Goal: Transaction & Acquisition: Purchase product/service

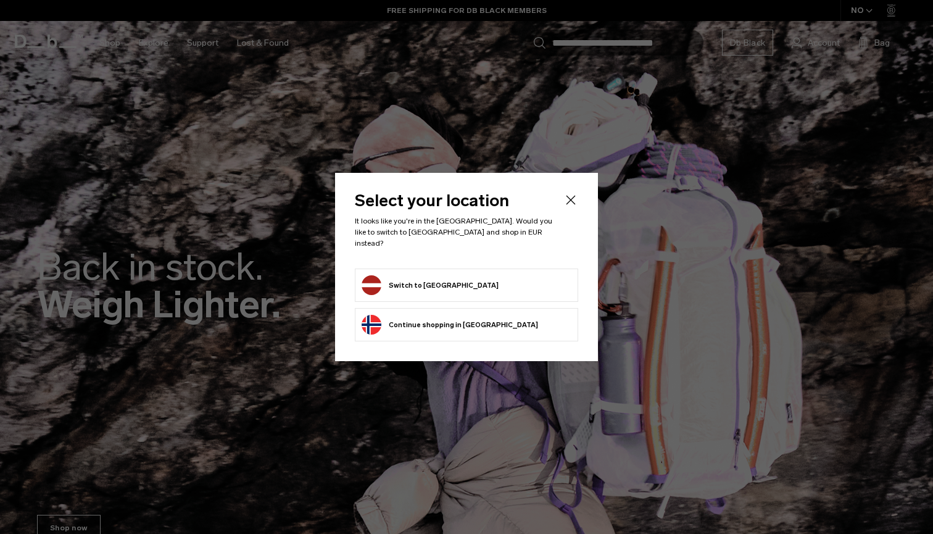
click at [571, 207] on icon "Close" at bounding box center [570, 200] width 15 height 15
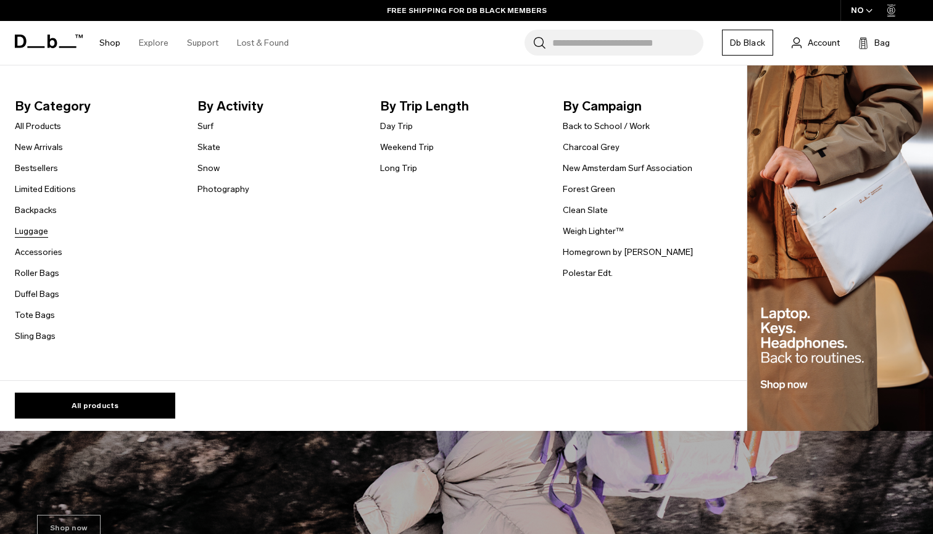
click at [36, 226] on link "Luggage" at bounding box center [31, 231] width 33 height 13
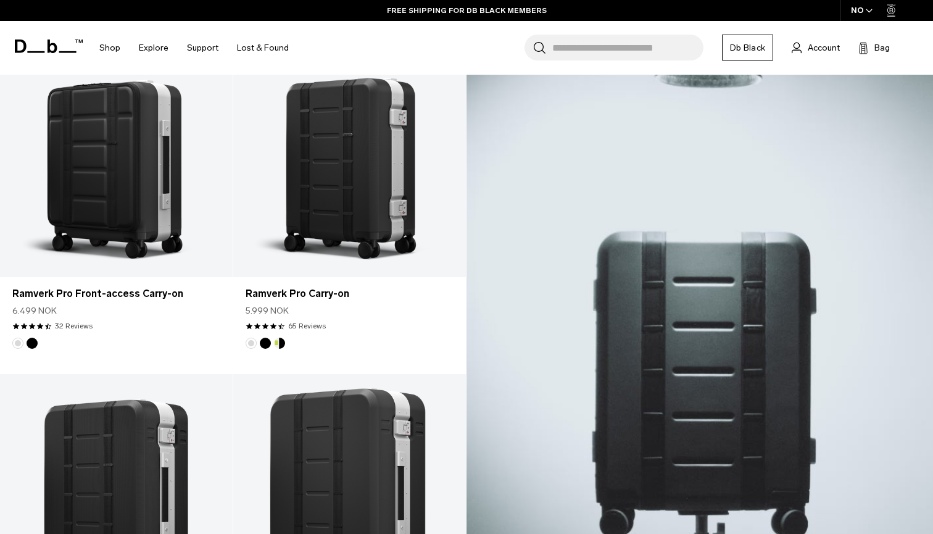
scroll to position [279, 0]
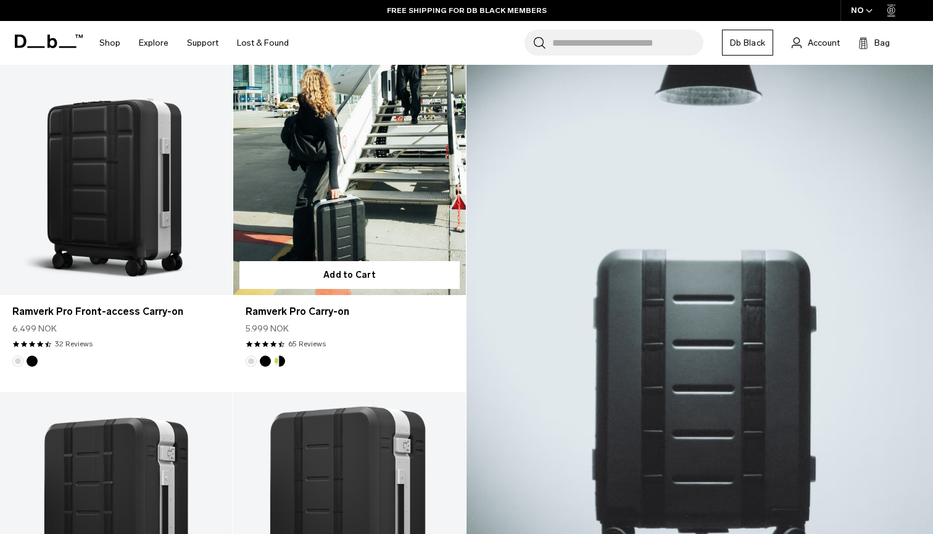
click at [355, 223] on link "Ramverk Pro Carry-on" at bounding box center [349, 165] width 233 height 259
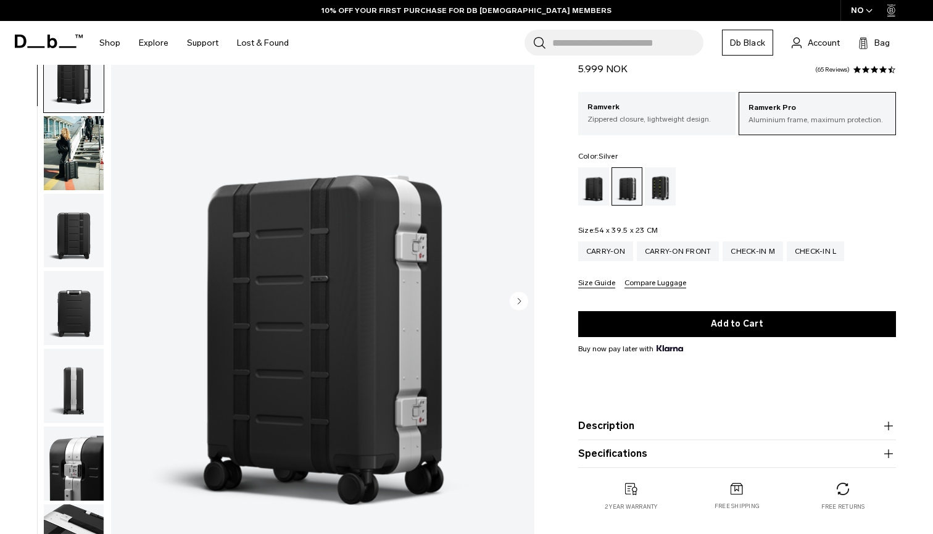
scroll to position [48, 0]
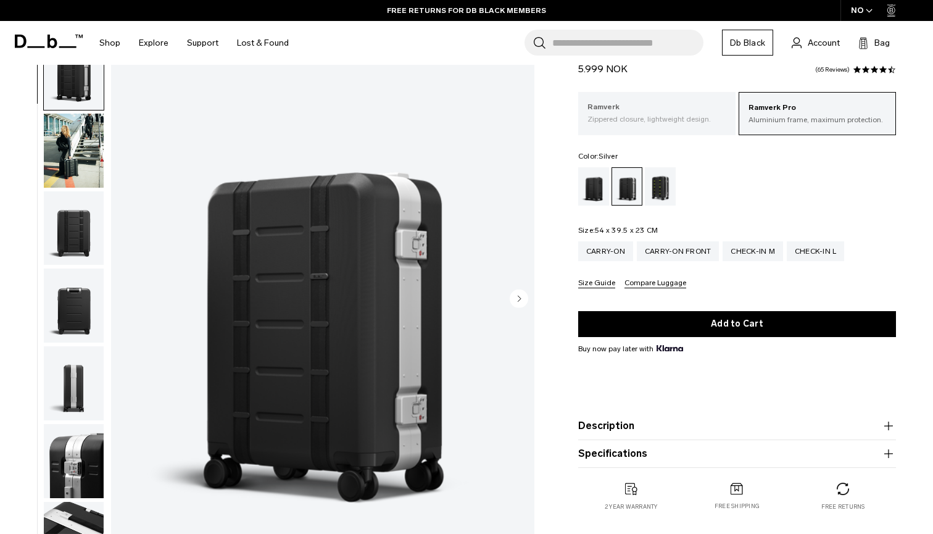
click at [683, 113] on p "Ramverk" at bounding box center [657, 107] width 139 height 12
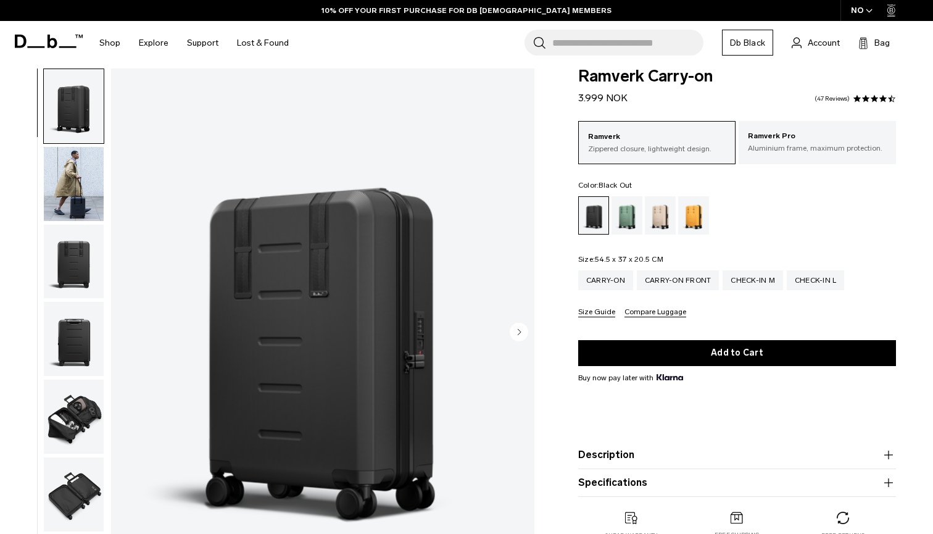
scroll to position [19, 0]
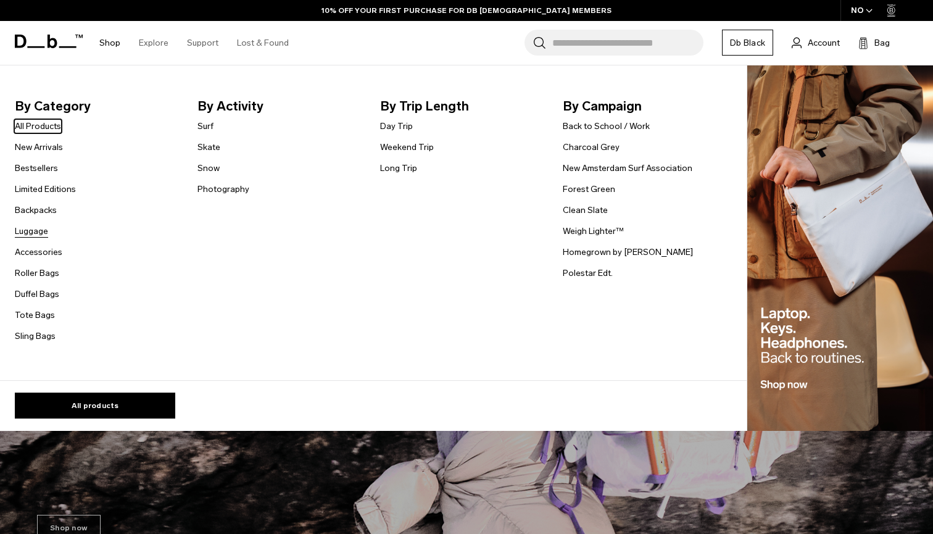
click at [38, 230] on link "Luggage" at bounding box center [31, 231] width 33 height 13
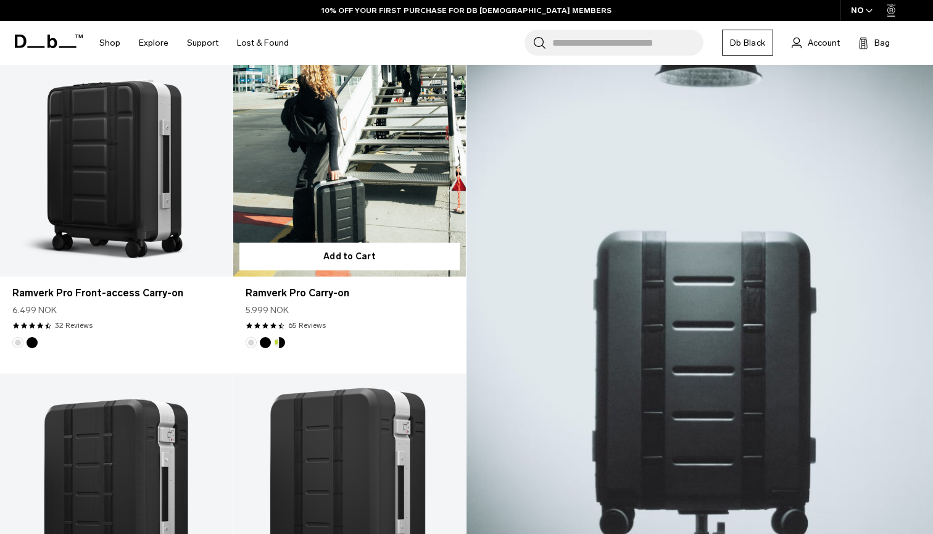
click at [306, 185] on link "Ramverk Pro Carry-on" at bounding box center [349, 147] width 233 height 259
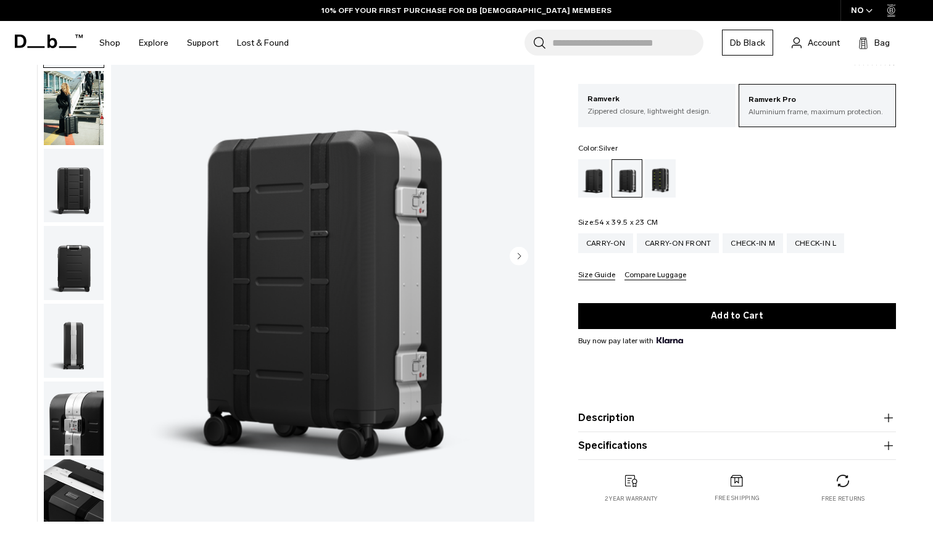
click at [513, 257] on circle "Next slide" at bounding box center [519, 255] width 19 height 19
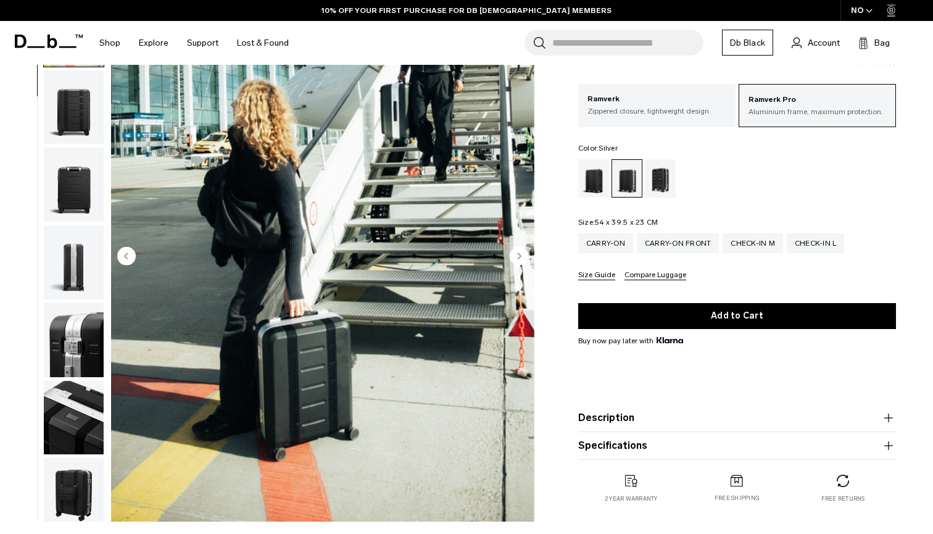
click at [513, 257] on circle "Next slide" at bounding box center [519, 255] width 19 height 19
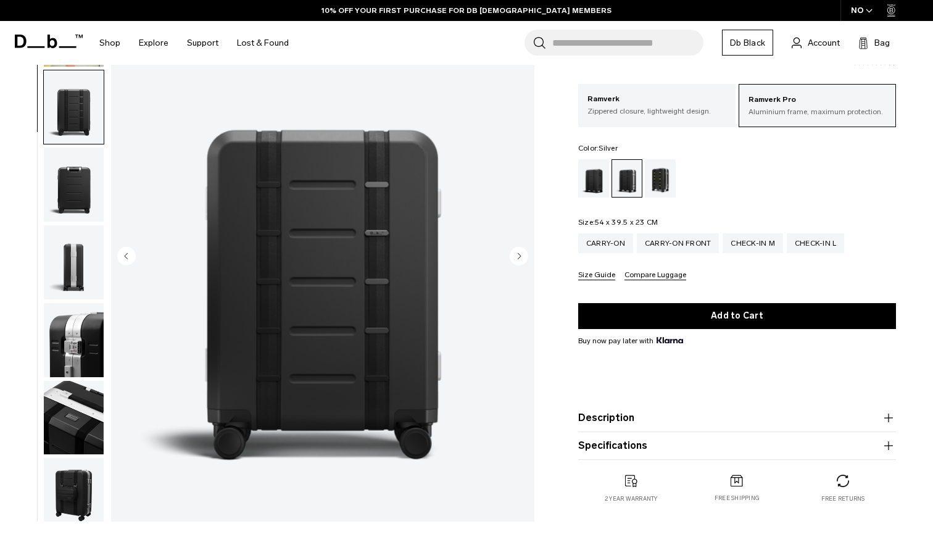
scroll to position [157, 0]
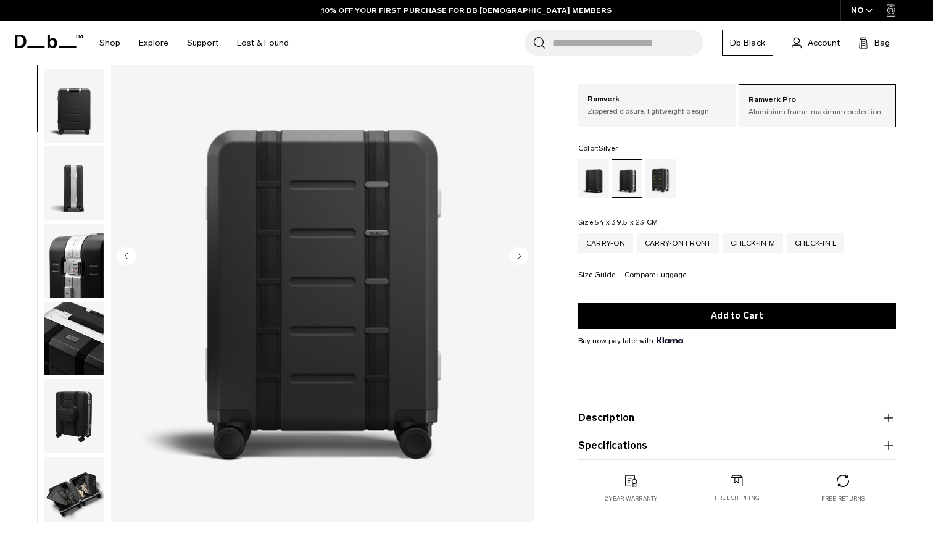
click at [128, 251] on circle "Previous slide" at bounding box center [126, 255] width 19 height 19
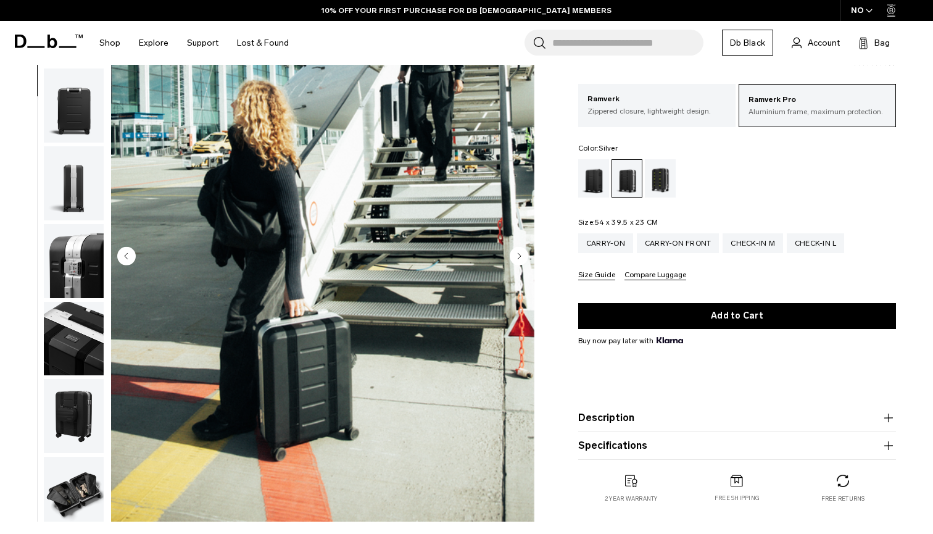
scroll to position [78, 0]
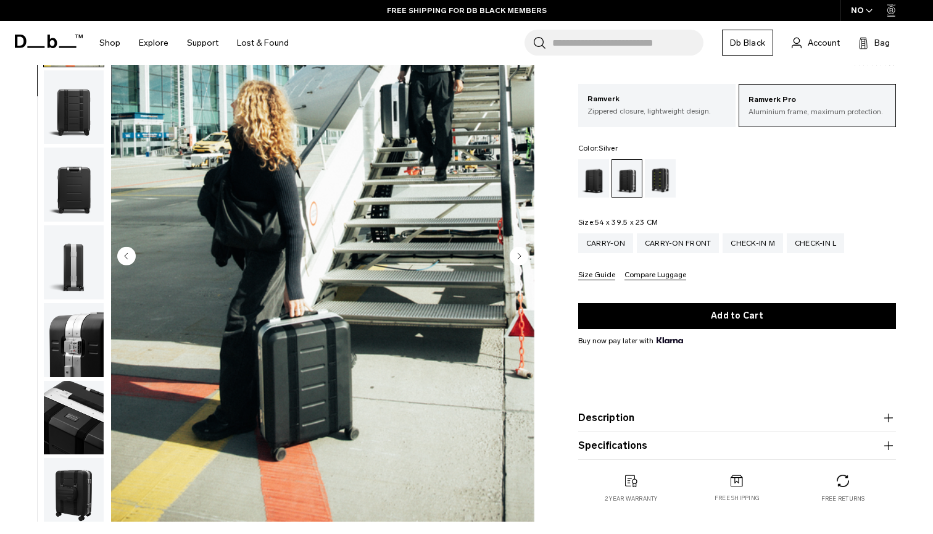
click at [521, 259] on circle "Next slide" at bounding box center [519, 255] width 19 height 19
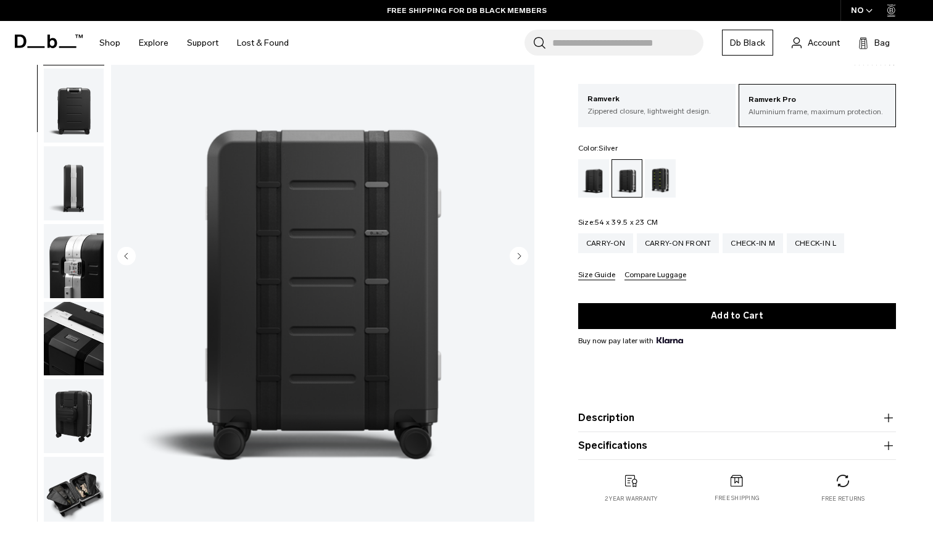
click at [521, 260] on circle "Next slide" at bounding box center [519, 255] width 19 height 19
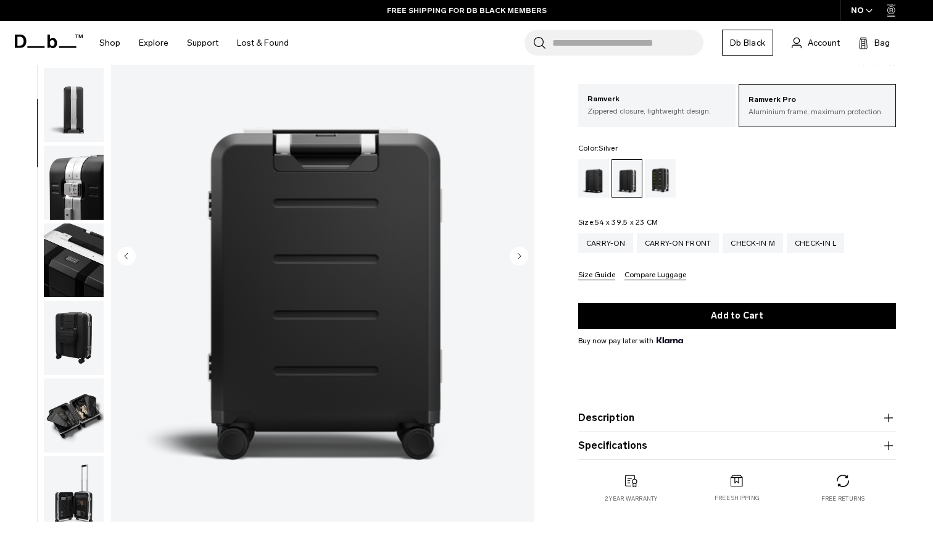
click at [521, 260] on circle "Next slide" at bounding box center [519, 255] width 19 height 19
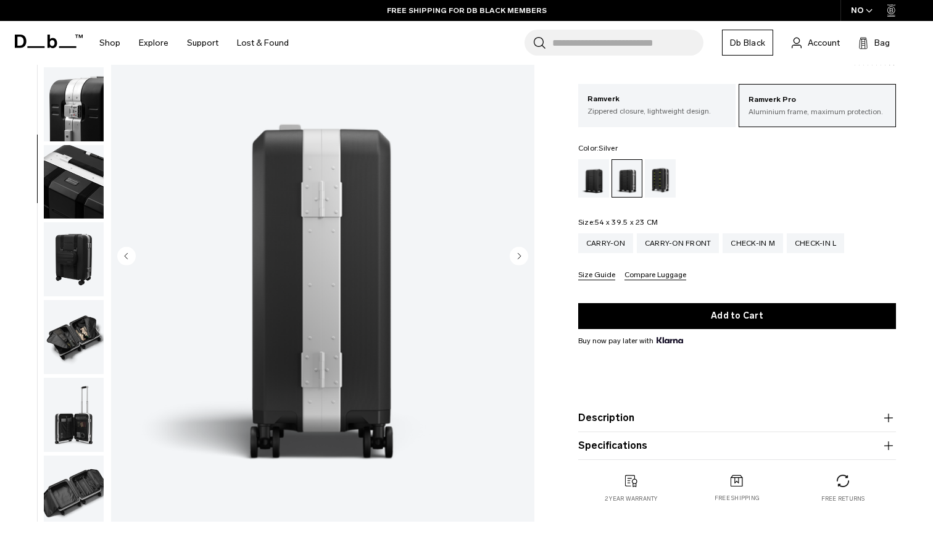
click at [521, 260] on circle "Next slide" at bounding box center [519, 255] width 19 height 19
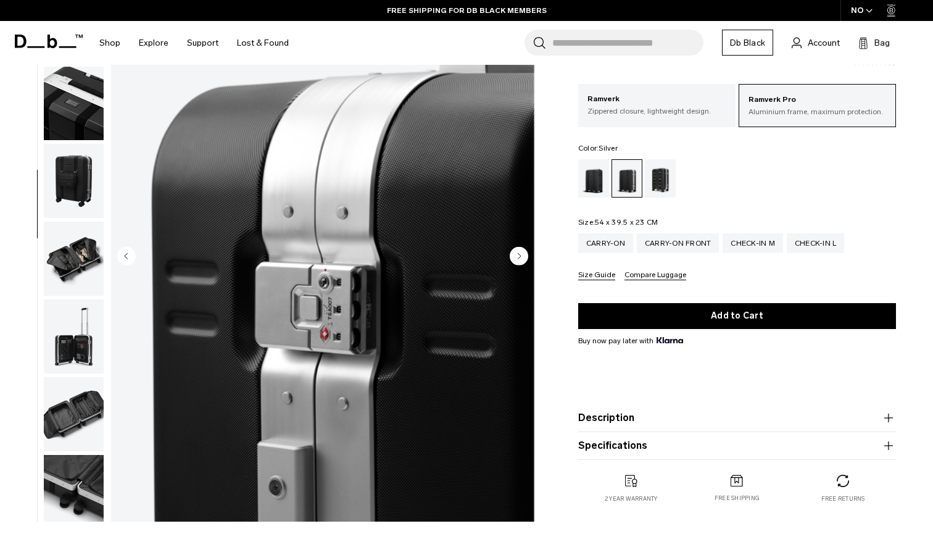
click at [521, 261] on circle "Next slide" at bounding box center [519, 255] width 19 height 19
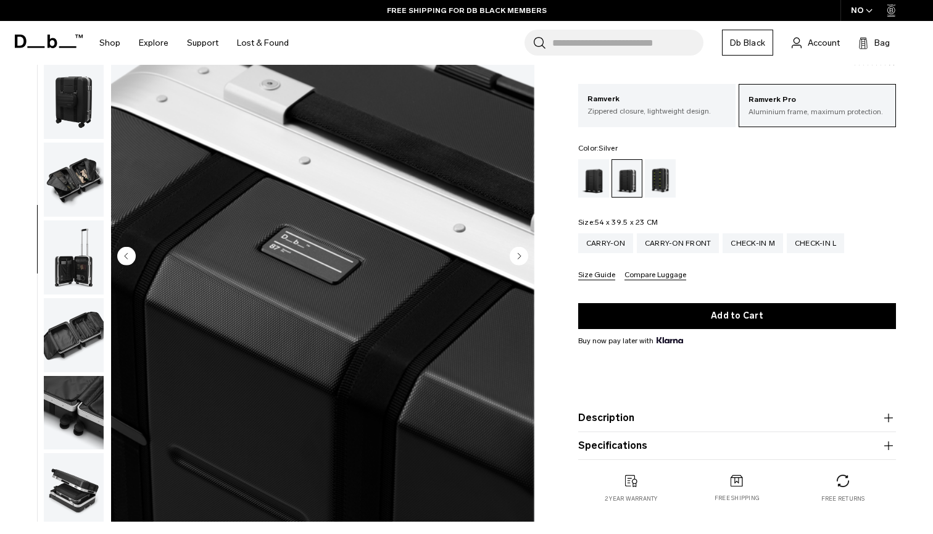
click at [521, 261] on circle "Next slide" at bounding box center [519, 255] width 19 height 19
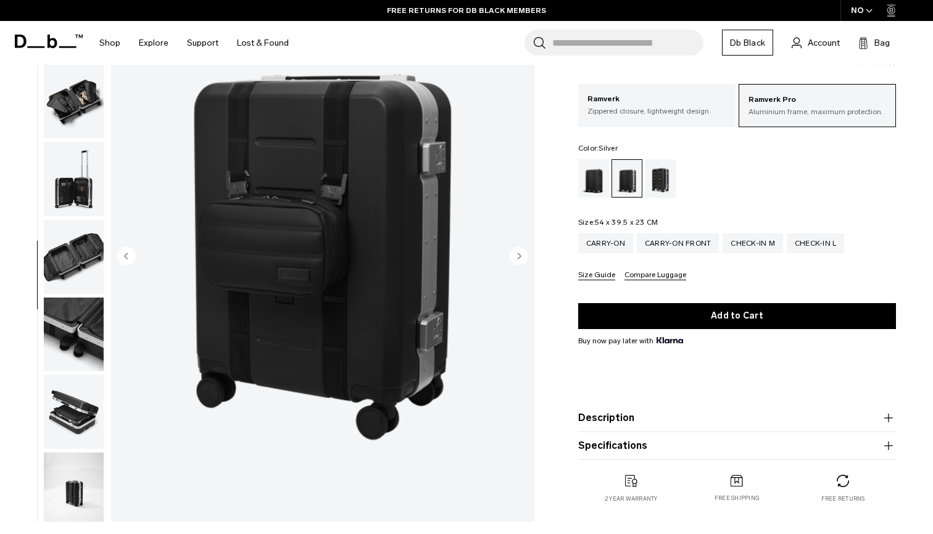
click at [521, 262] on circle "Next slide" at bounding box center [519, 255] width 19 height 19
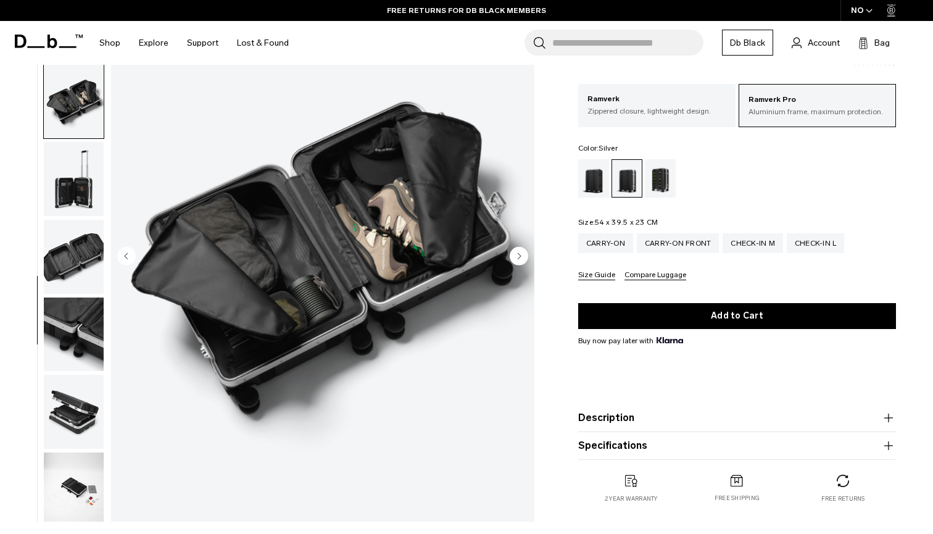
scroll to position [568, 0]
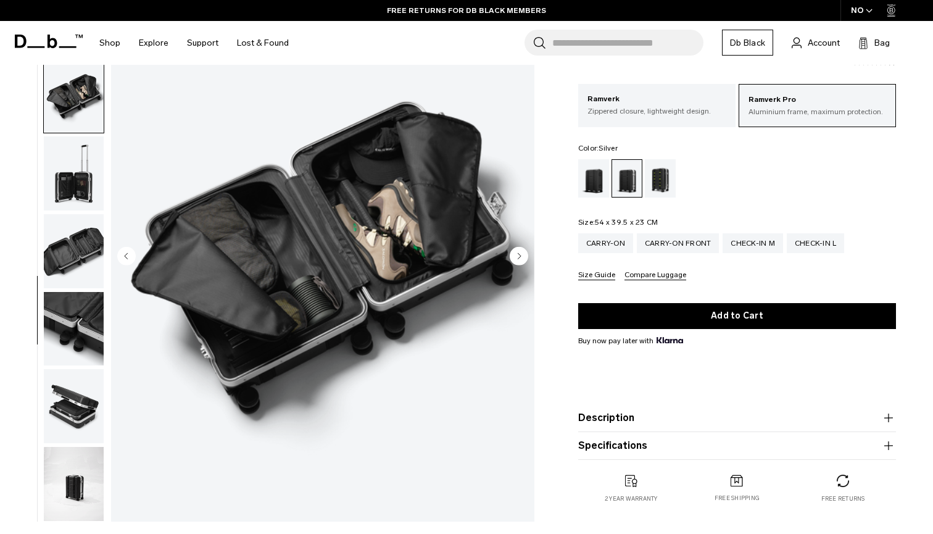
click at [521, 262] on circle "Next slide" at bounding box center [519, 255] width 19 height 19
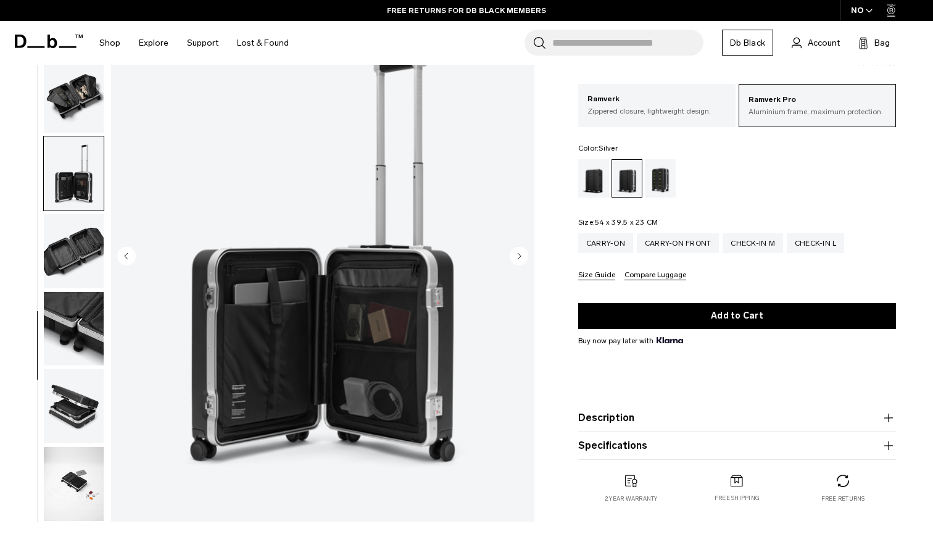
click at [521, 262] on circle "Next slide" at bounding box center [519, 255] width 19 height 19
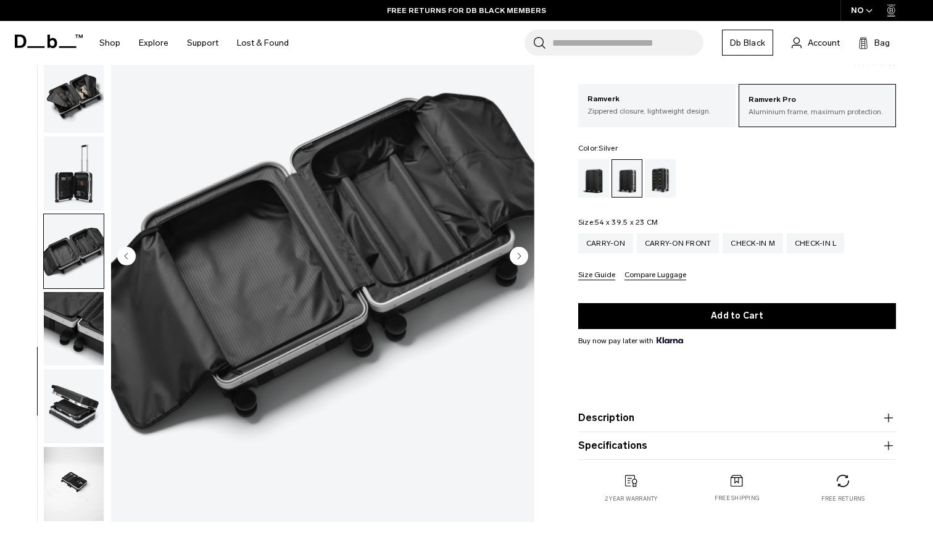
click at [521, 263] on circle "Next slide" at bounding box center [519, 255] width 19 height 19
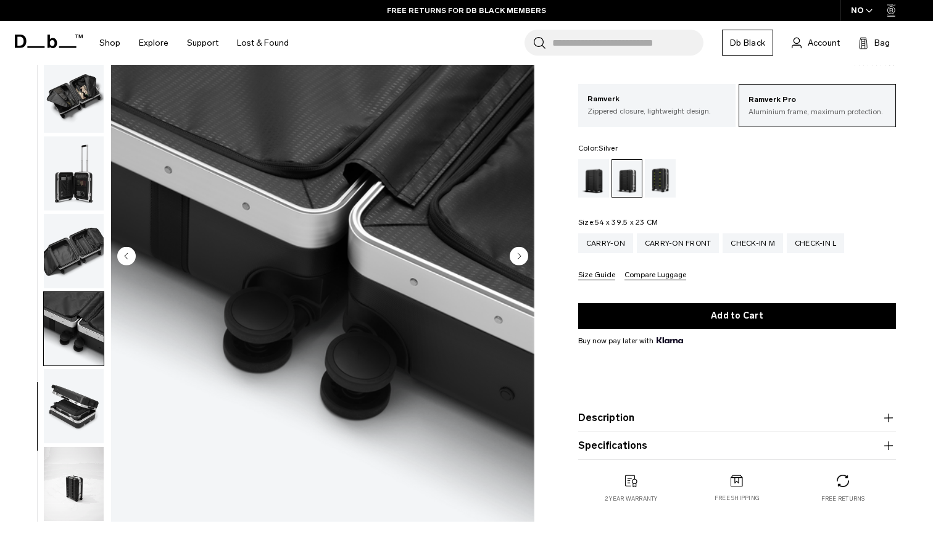
click at [521, 264] on circle "Next slide" at bounding box center [519, 255] width 19 height 19
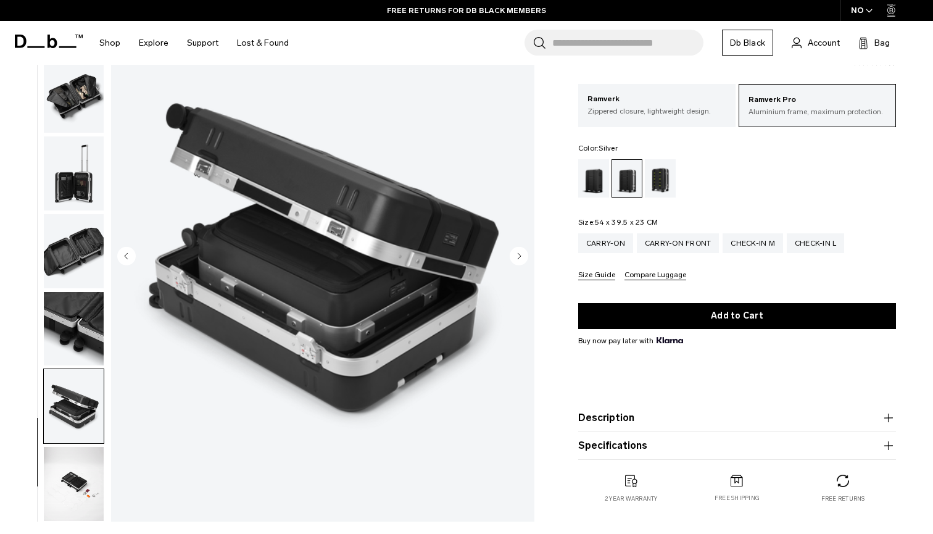
click at [522, 264] on circle "Next slide" at bounding box center [519, 255] width 19 height 19
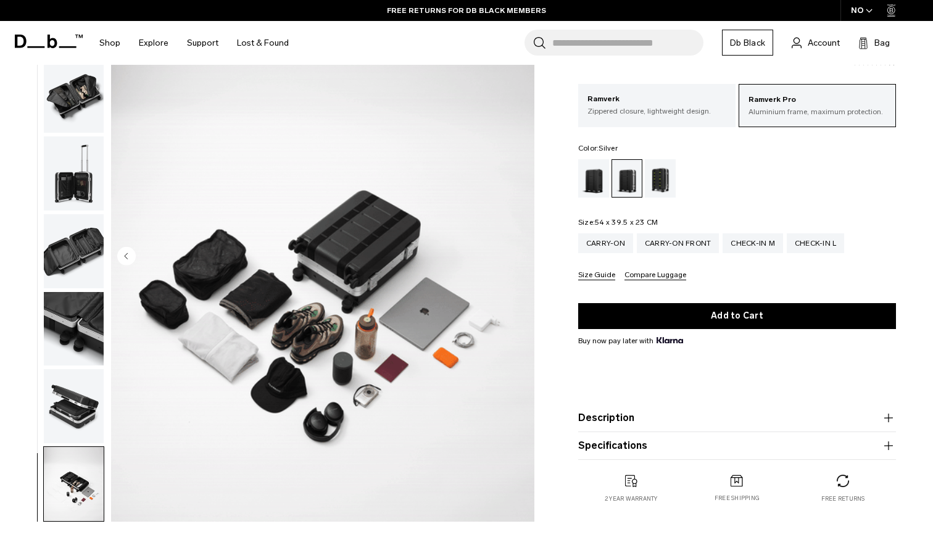
click at [131, 251] on circle "Previous slide" at bounding box center [126, 255] width 19 height 19
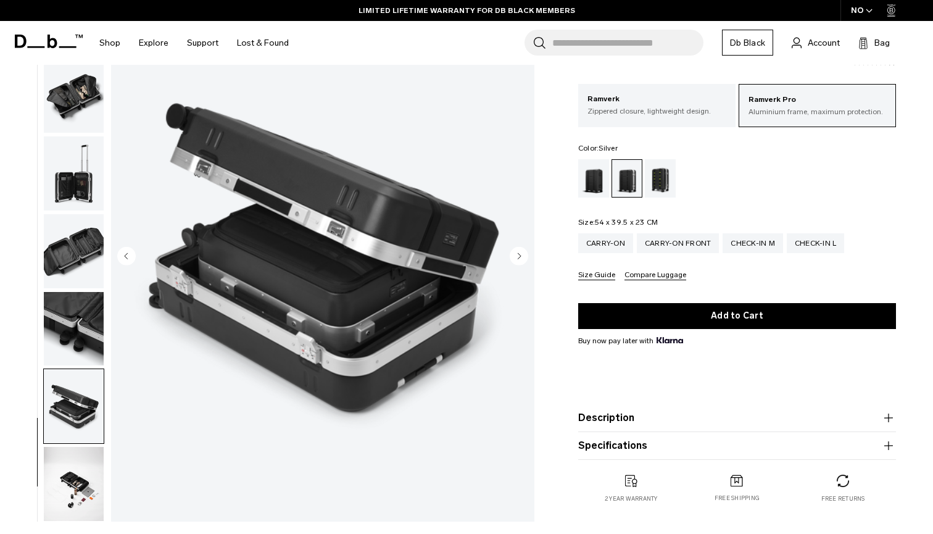
click at [525, 249] on circle "Next slide" at bounding box center [519, 255] width 19 height 19
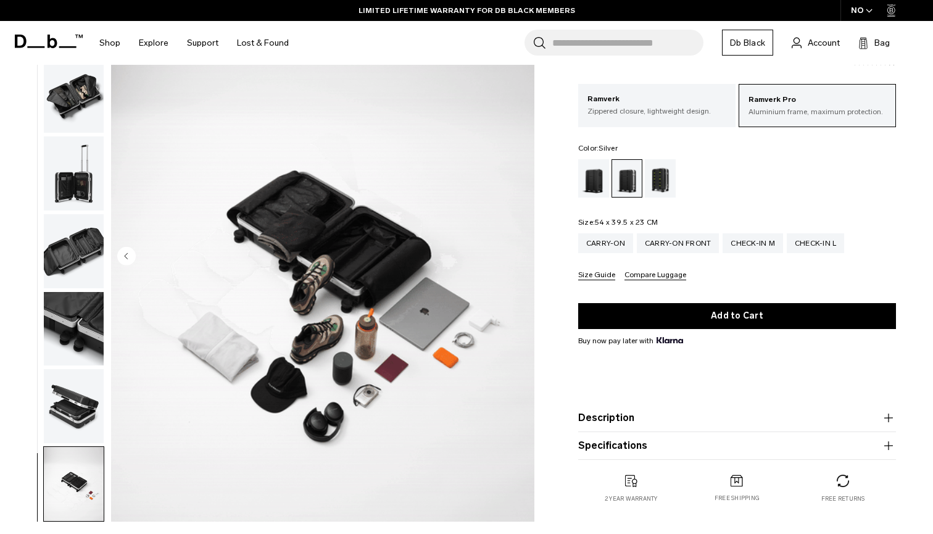
click at [525, 249] on img "14 / 14" at bounding box center [322, 257] width 423 height 529
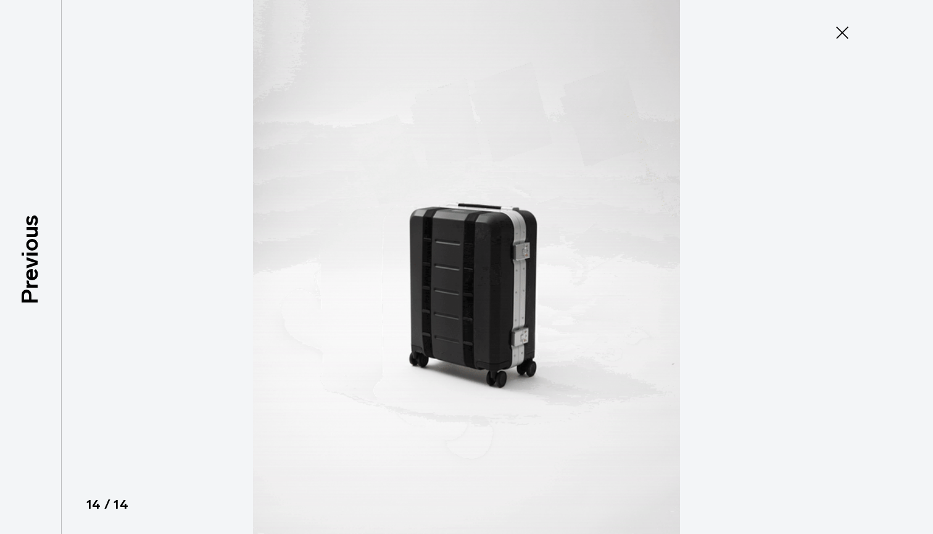
click at [844, 38] on icon at bounding box center [843, 33] width 20 height 20
